Goal: Navigation & Orientation: Find specific page/section

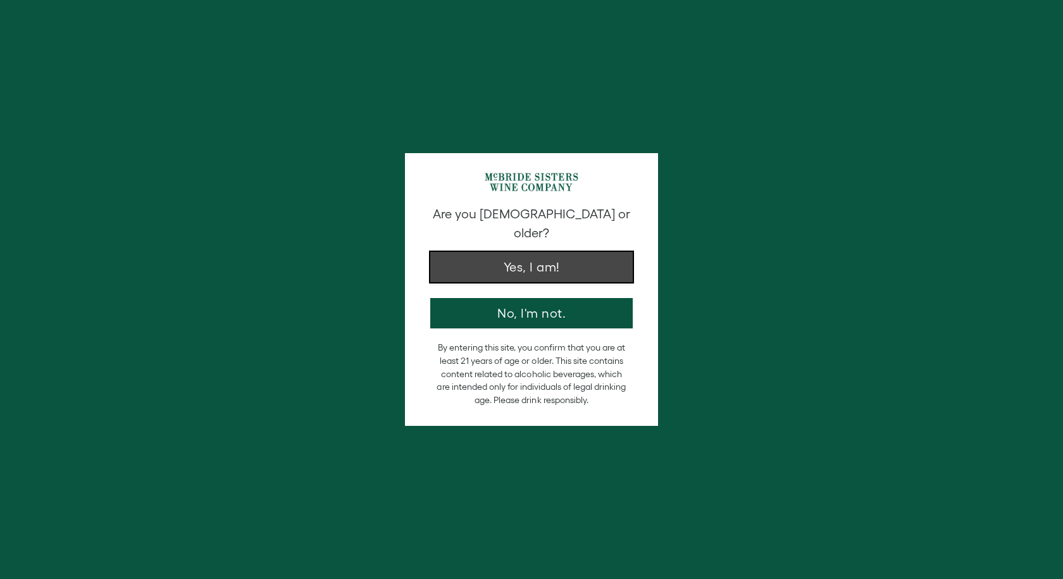
click at [543, 256] on button "Yes, I am!" at bounding box center [531, 267] width 202 height 30
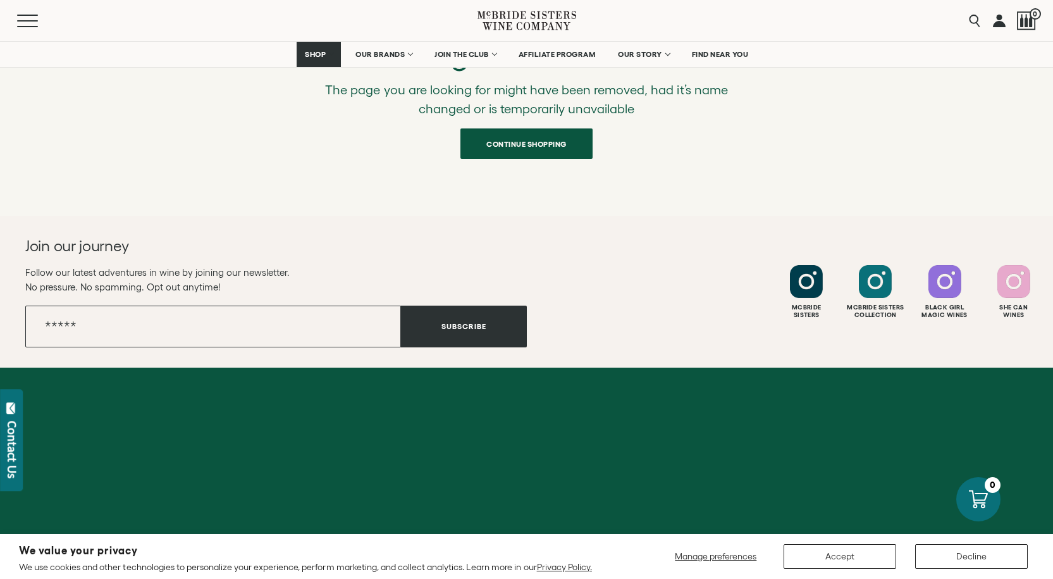
scroll to position [253, 0]
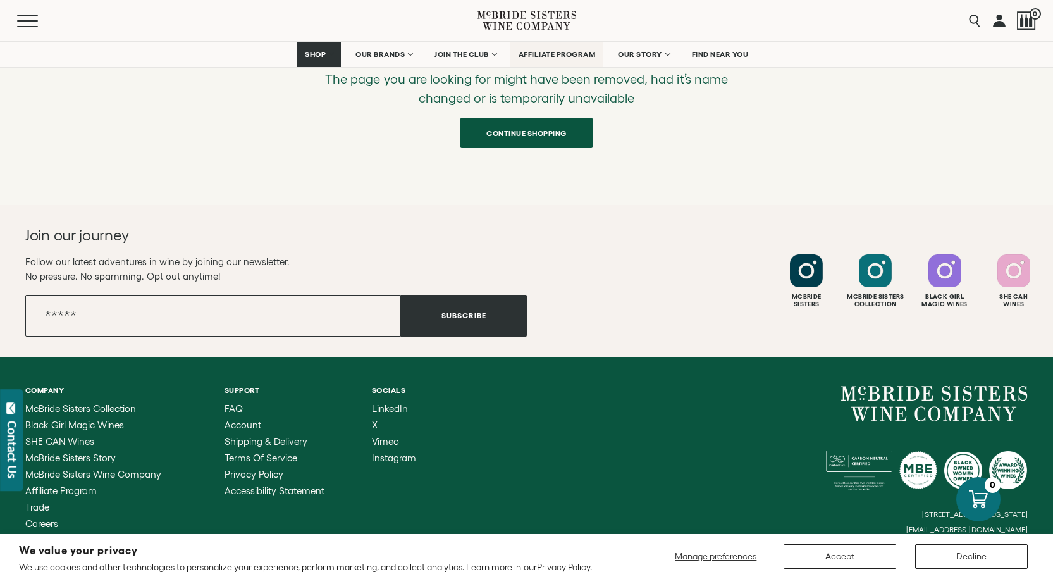
click at [546, 52] on span "AFFILIATE PROGRAM" at bounding box center [557, 54] width 77 height 9
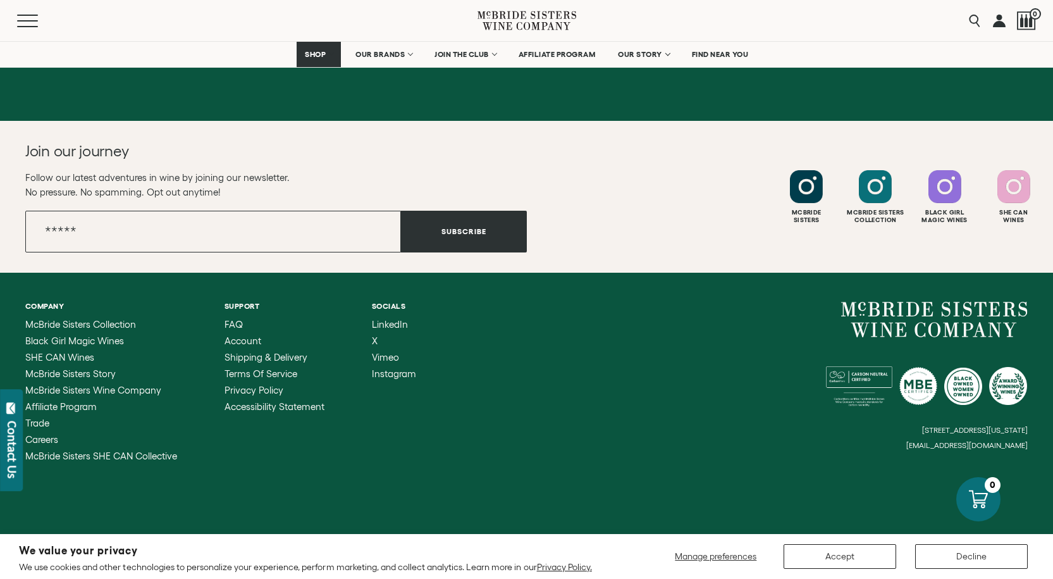
scroll to position [1413, 0]
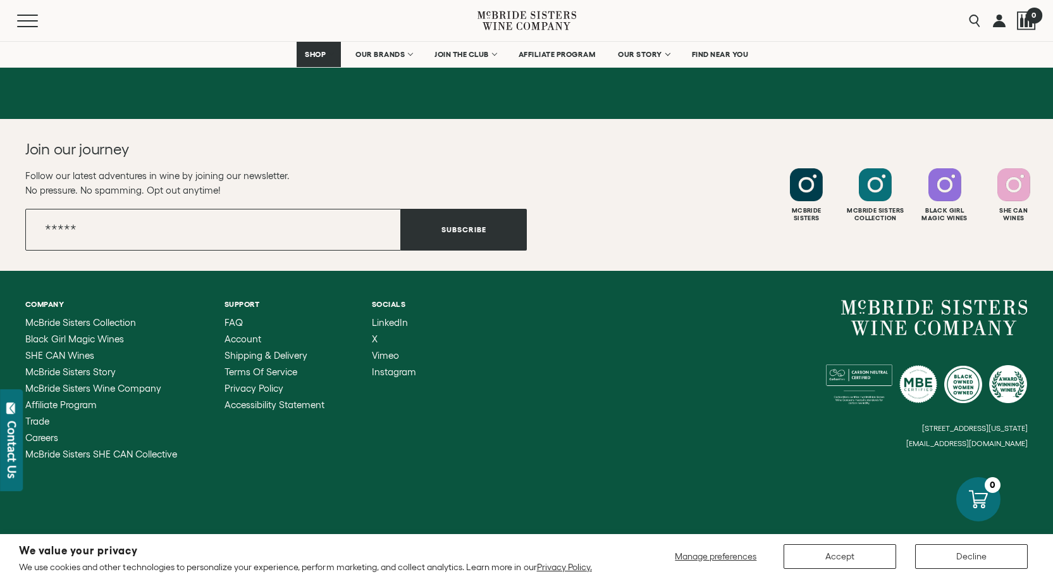
click at [1030, 23] on div at bounding box center [1026, 20] width 19 height 19
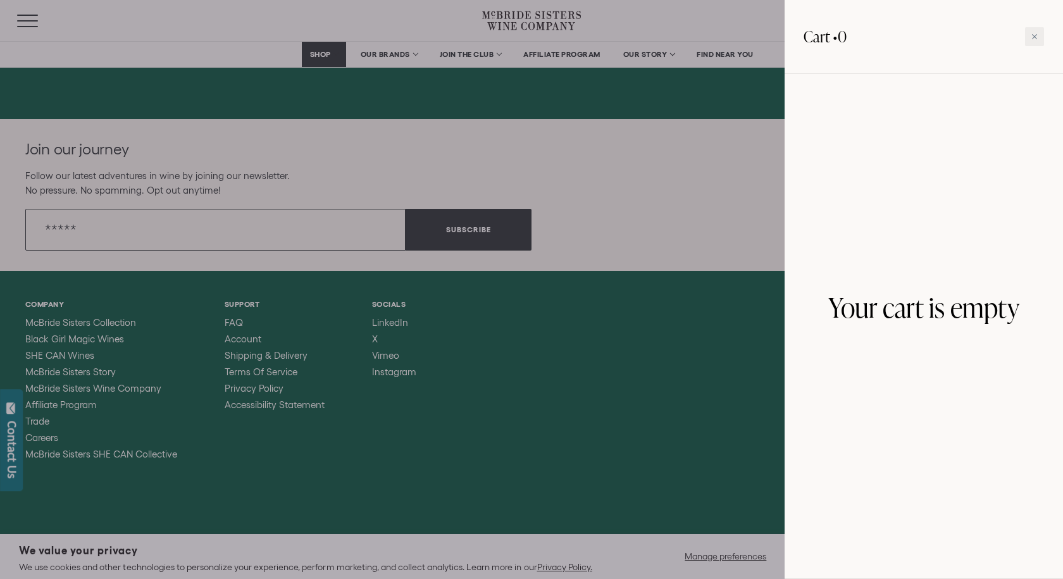
click at [701, 21] on div at bounding box center [531, 289] width 1063 height 579
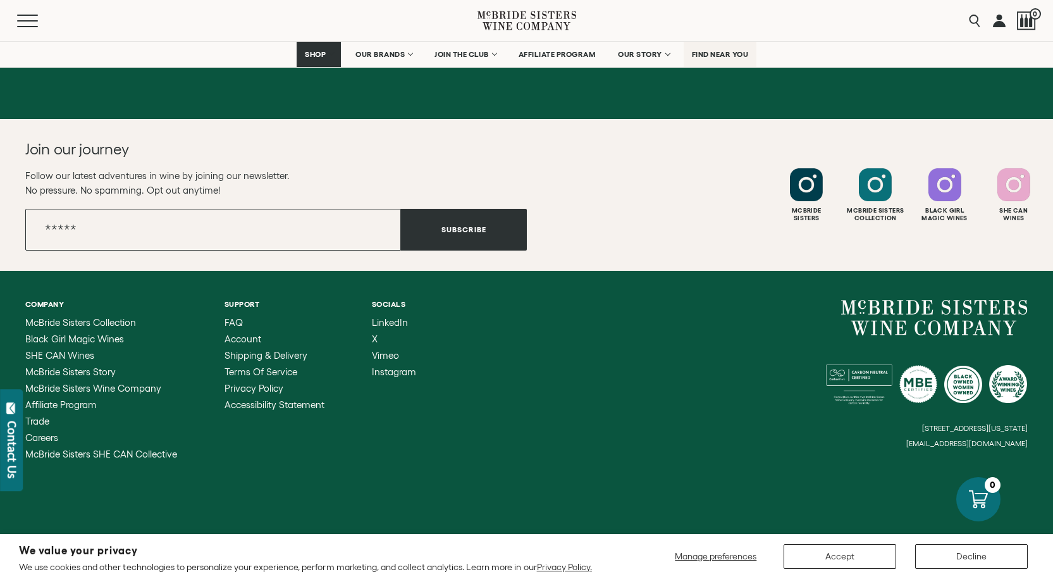
click at [732, 54] on span "FIND NEAR YOU" at bounding box center [720, 54] width 57 height 9
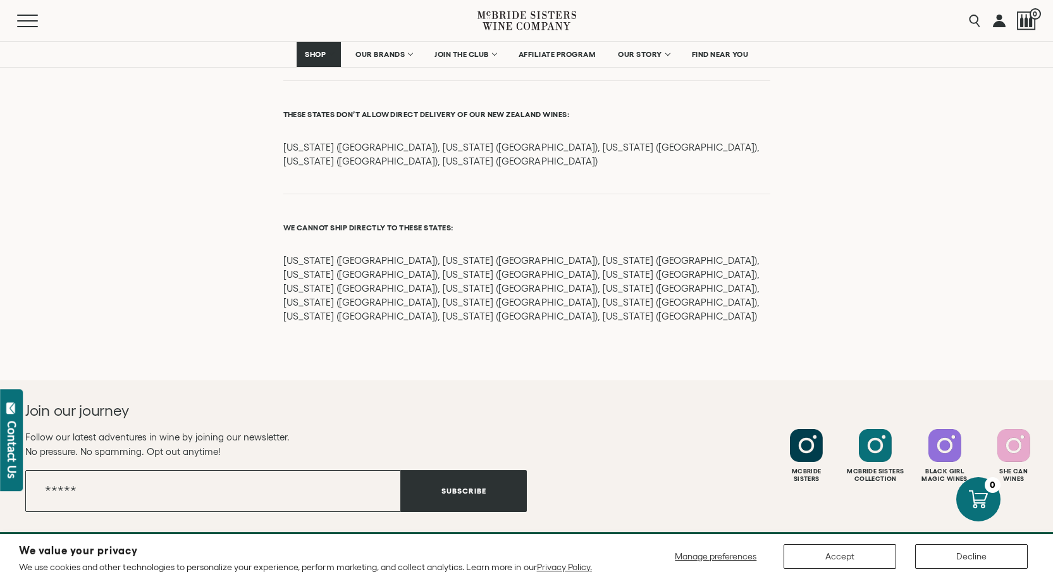
scroll to position [1724, 0]
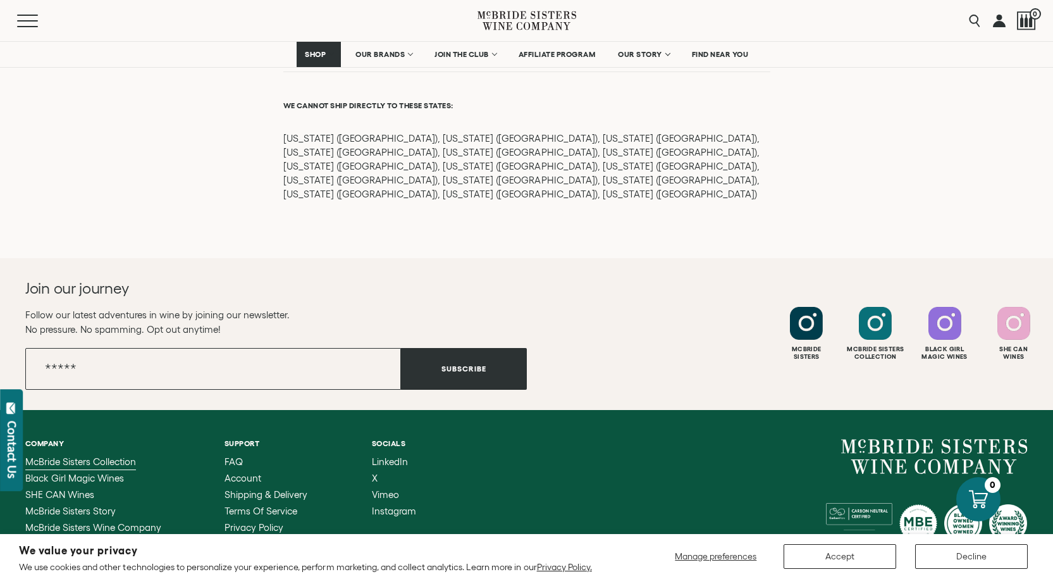
click at [87, 456] on span "McBride Sisters Collection" at bounding box center [80, 461] width 111 height 11
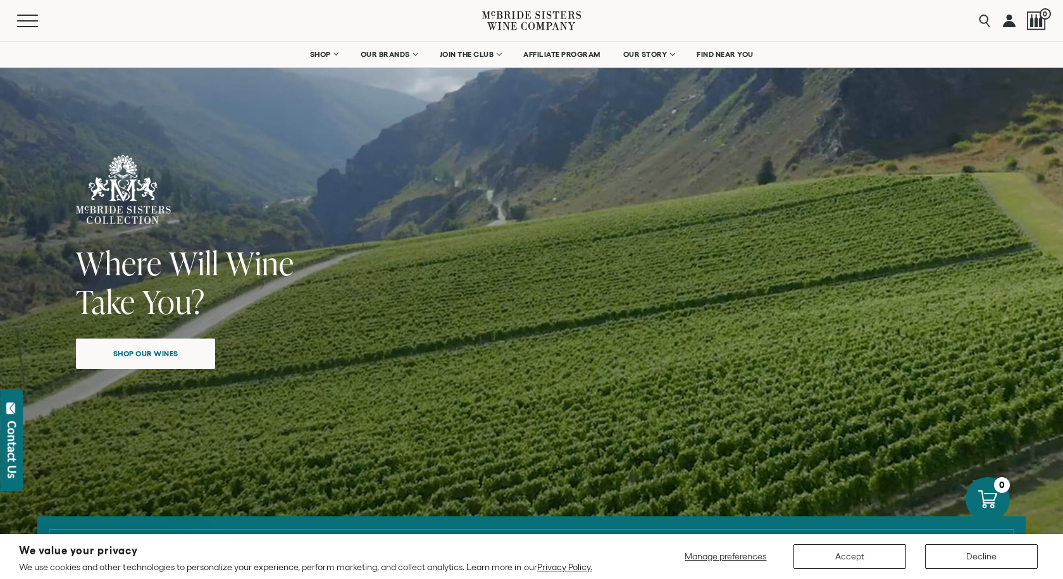
click at [316, 56] on div "Close dialog Discover Our Collections Join our community to receive exclusive u…" at bounding box center [531, 289] width 1063 height 579
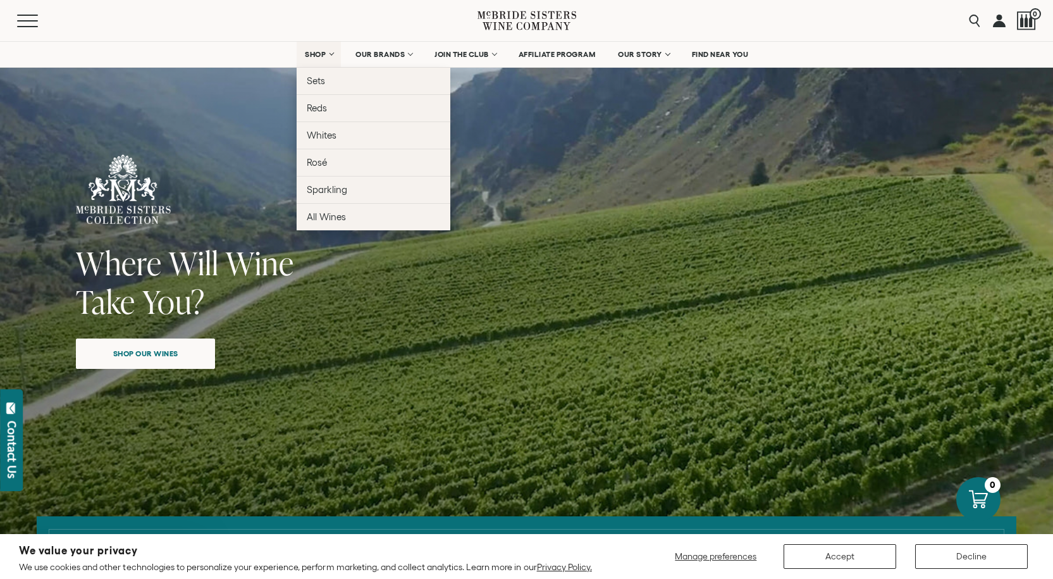
click at [311, 52] on span "SHOP" at bounding box center [316, 54] width 22 height 9
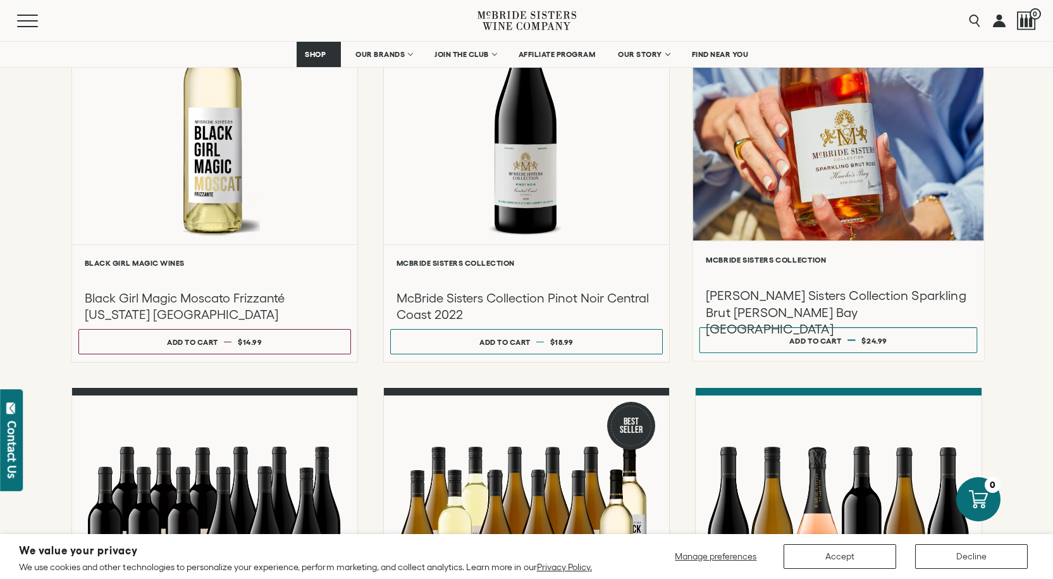
scroll to position [633, 0]
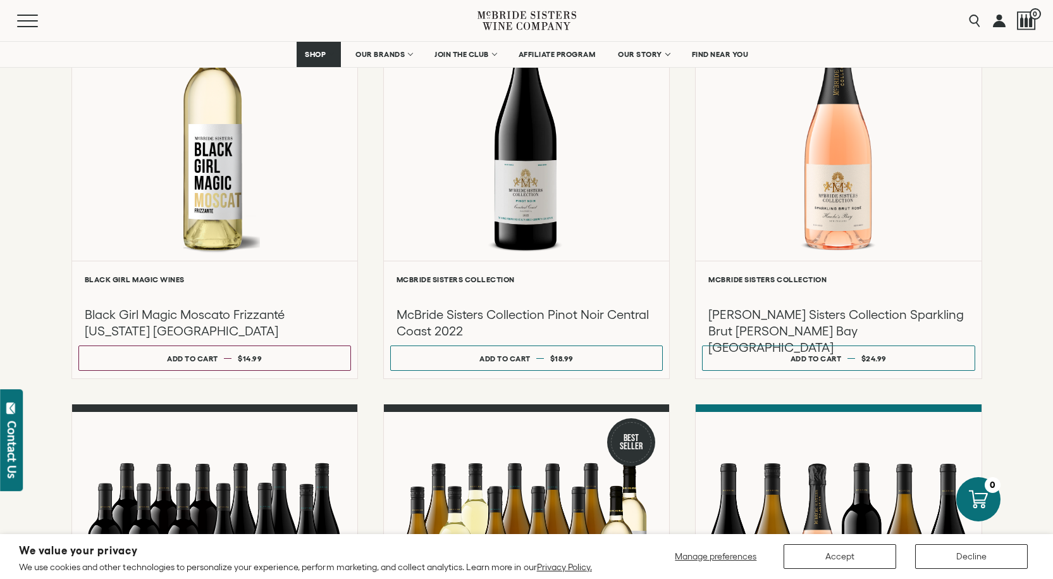
drag, startPoint x: 588, startPoint y: 18, endPoint x: 483, endPoint y: 17, distance: 104.4
click at [483, 17] on div "Menu Search 0" at bounding box center [526, 20] width 1053 height 41
